Goal: Information Seeking & Learning: Check status

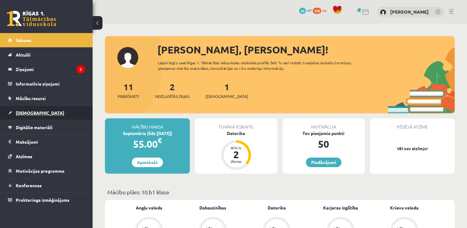
click at [19, 110] on span "[DEMOGRAPHIC_DATA]" at bounding box center [40, 113] width 48 height 6
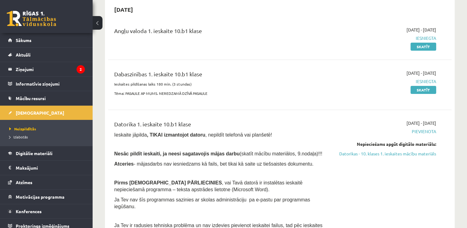
scroll to position [93, 0]
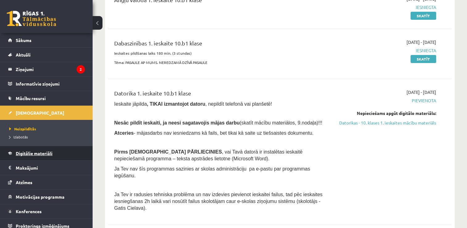
click at [52, 152] on span "Digitālie materiāli" at bounding box center [34, 153] width 37 height 6
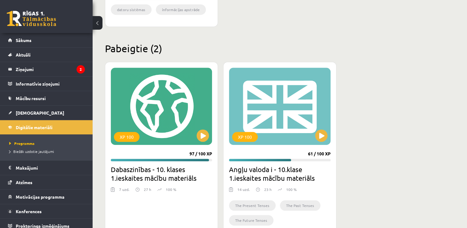
scroll to position [362, 0]
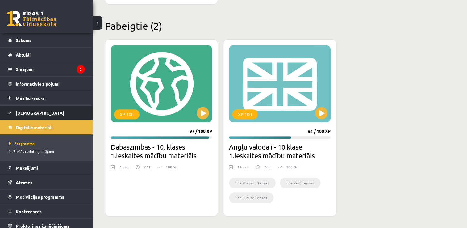
click at [28, 114] on span "[DEMOGRAPHIC_DATA]" at bounding box center [40, 113] width 48 height 6
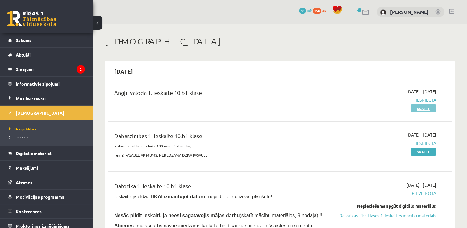
click at [422, 108] on link "Skatīt" at bounding box center [423, 108] width 26 height 8
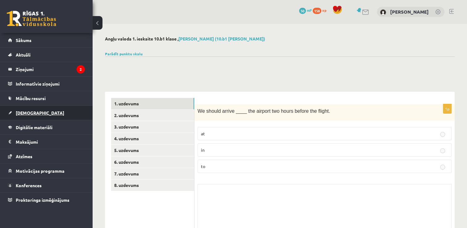
click at [28, 112] on span "[DEMOGRAPHIC_DATA]" at bounding box center [40, 113] width 48 height 6
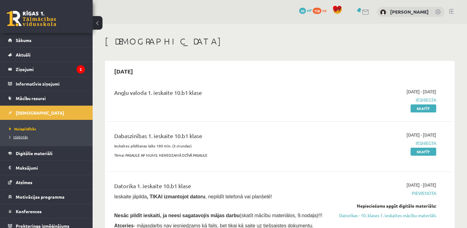
click at [25, 136] on span "Izlabotās" at bounding box center [18, 136] width 19 height 5
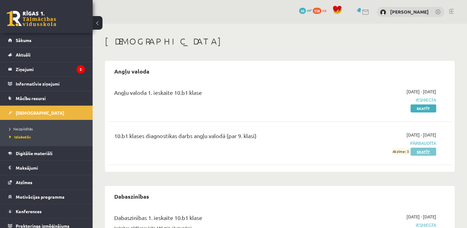
click at [422, 152] on link "Skatīt" at bounding box center [423, 152] width 26 height 8
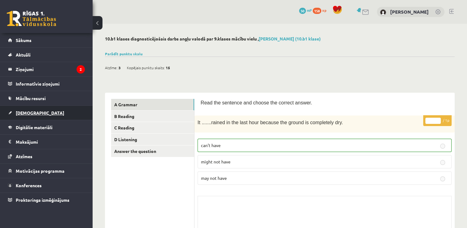
click at [30, 113] on span "[DEMOGRAPHIC_DATA]" at bounding box center [40, 113] width 48 height 6
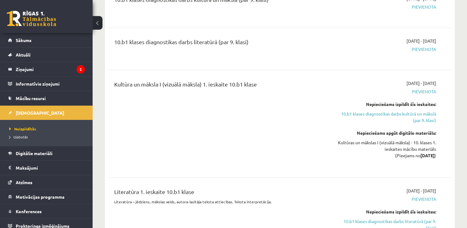
scroll to position [339, 0]
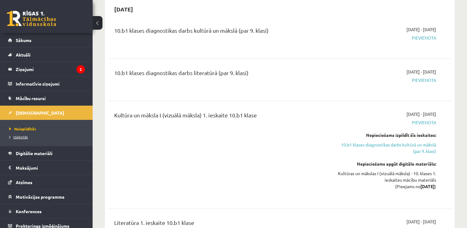
click at [21, 136] on span "Izlabotās" at bounding box center [18, 136] width 19 height 5
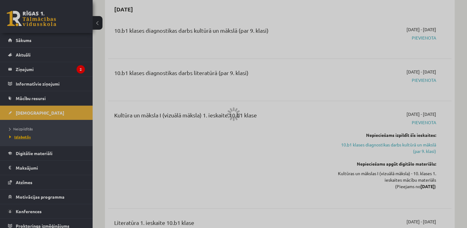
scroll to position [169, 0]
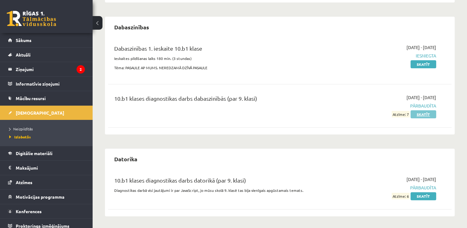
click at [425, 114] on link "Skatīt" at bounding box center [423, 114] width 26 height 8
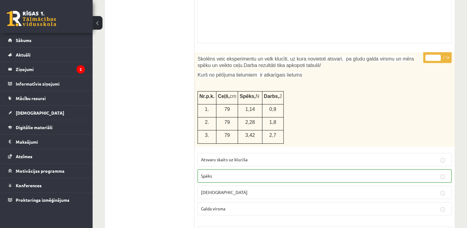
scroll to position [65, 0]
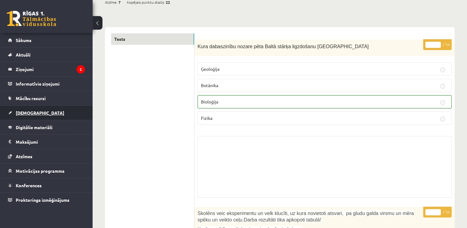
click at [31, 113] on span "[DEMOGRAPHIC_DATA]" at bounding box center [40, 113] width 48 height 6
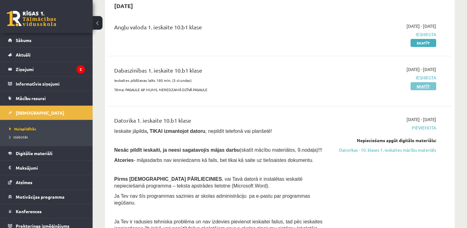
click at [420, 86] on link "Skatīt" at bounding box center [423, 86] width 26 height 8
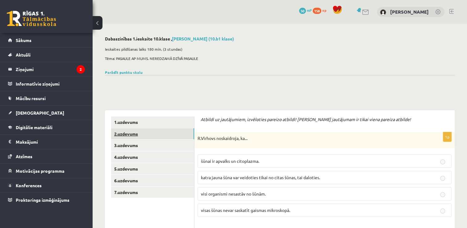
click at [132, 135] on link "2.uzdevums" at bounding box center [152, 133] width 83 height 11
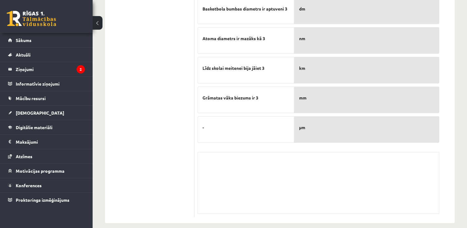
scroll to position [93, 0]
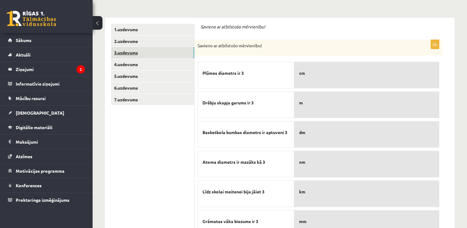
click at [137, 53] on link "3.uzdevums" at bounding box center [152, 52] width 83 height 11
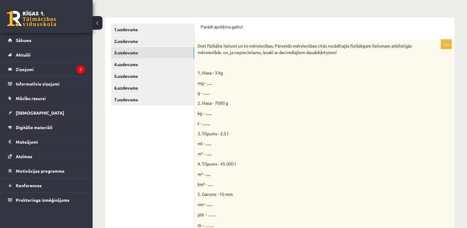
scroll to position [0, 0]
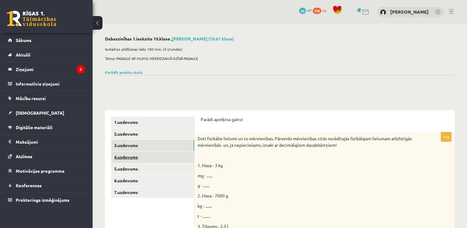
click at [129, 159] on link "4.uzdevums" at bounding box center [152, 156] width 83 height 11
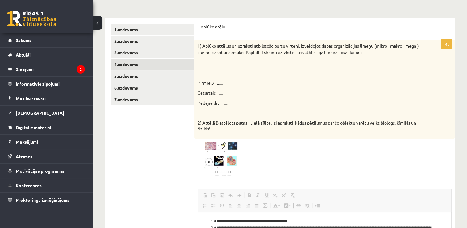
scroll to position [62, 0]
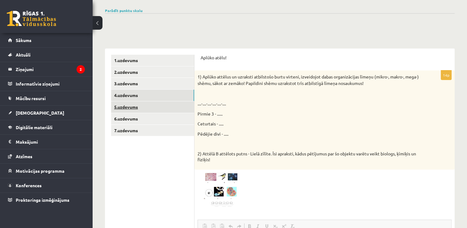
click at [131, 108] on link "5.uzdevums" at bounding box center [152, 106] width 83 height 11
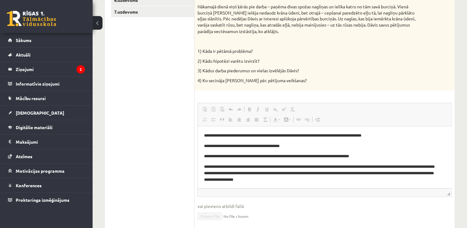
scroll to position [88, 0]
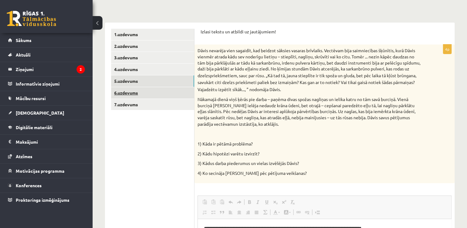
click at [135, 93] on link "6.uzdevums" at bounding box center [152, 92] width 83 height 11
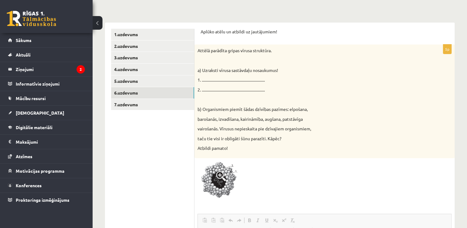
scroll to position [26, 0]
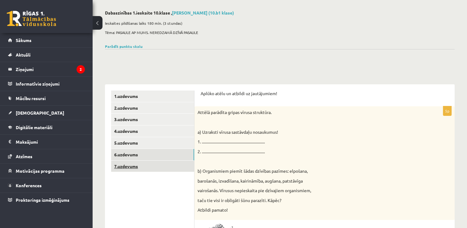
click at [133, 166] on link "7.uzdevums" at bounding box center [152, 165] width 83 height 11
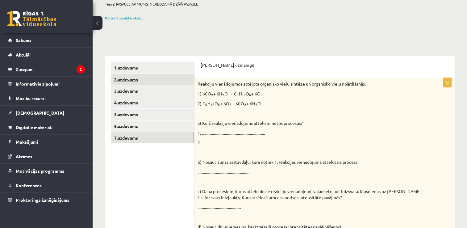
scroll to position [0, 0]
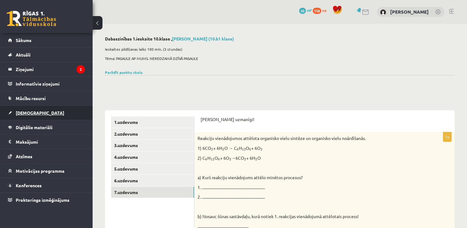
click at [22, 112] on span "[DEMOGRAPHIC_DATA]" at bounding box center [40, 113] width 48 height 6
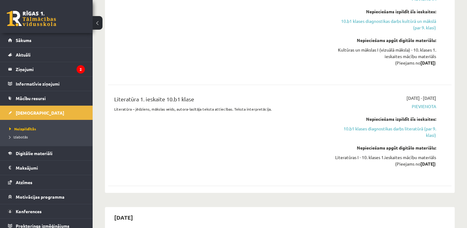
scroll to position [370, 0]
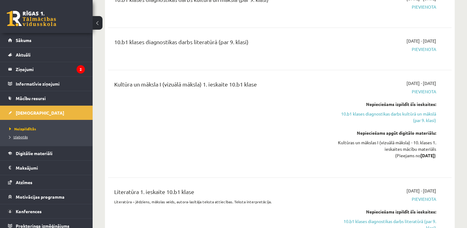
click at [16, 138] on span "Izlabotās" at bounding box center [18, 136] width 19 height 5
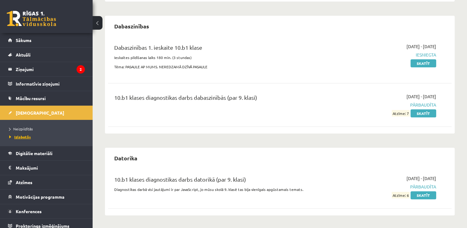
scroll to position [169, 0]
click at [423, 194] on link "Skatīt" at bounding box center [423, 196] width 26 height 8
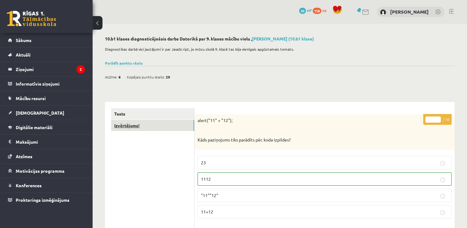
click at [131, 126] on link "Izvērtējums!" at bounding box center [152, 125] width 83 height 11
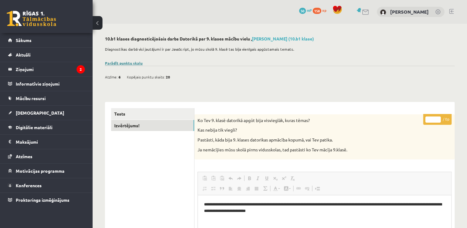
click at [125, 63] on link "Parādīt punktu skalu" at bounding box center [124, 62] width 38 height 5
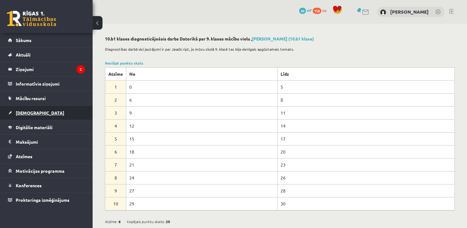
click at [30, 113] on span "[DEMOGRAPHIC_DATA]" at bounding box center [40, 113] width 48 height 6
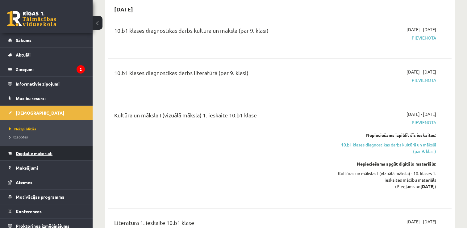
scroll to position [4, 0]
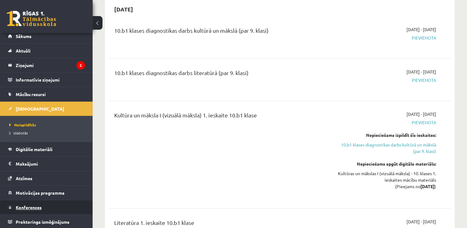
click at [29, 207] on span "Konferences" at bounding box center [29, 207] width 26 height 6
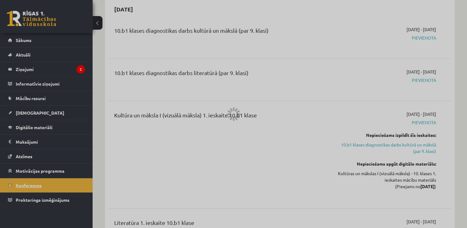
scroll to position [67, 0]
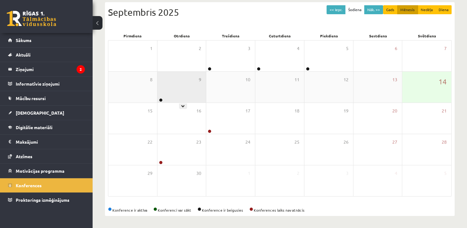
click at [169, 90] on div "9" at bounding box center [181, 87] width 49 height 31
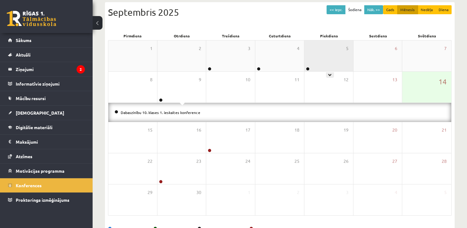
click at [323, 57] on div "5" at bounding box center [328, 55] width 49 height 31
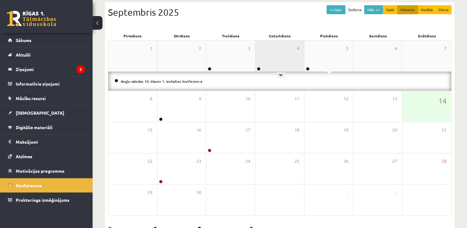
click at [277, 56] on div "4" at bounding box center [279, 55] width 49 height 31
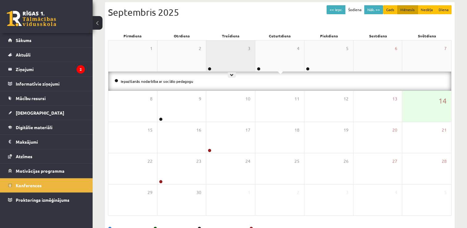
click at [234, 59] on div "3" at bounding box center [230, 55] width 49 height 31
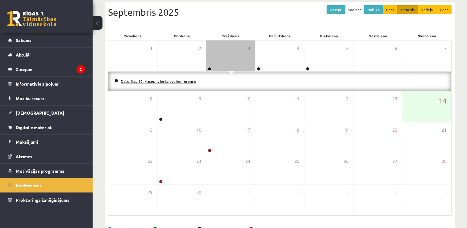
click at [179, 81] on link "Datorikas 10. klases 1. ieskaites konference" at bounding box center [159, 81] width 76 height 5
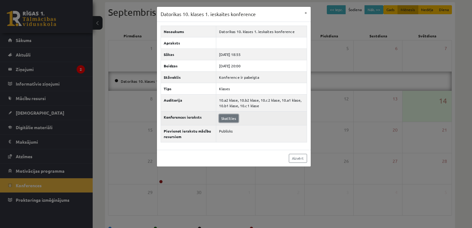
click at [228, 117] on link "Skatīties" at bounding box center [228, 118] width 19 height 8
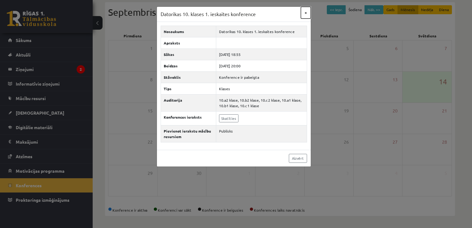
click at [304, 12] on button "×" at bounding box center [306, 13] width 10 height 12
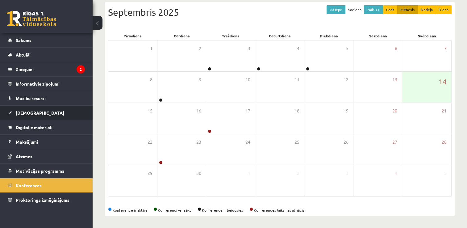
click at [30, 114] on span "[DEMOGRAPHIC_DATA]" at bounding box center [40, 113] width 48 height 6
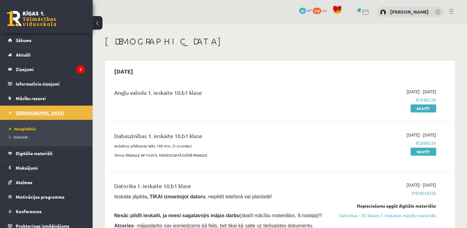
click at [31, 112] on span "[DEMOGRAPHIC_DATA]" at bounding box center [40, 113] width 48 height 6
click at [22, 41] on span "Sākums" at bounding box center [24, 40] width 16 height 6
